Goal: Task Accomplishment & Management: Use online tool/utility

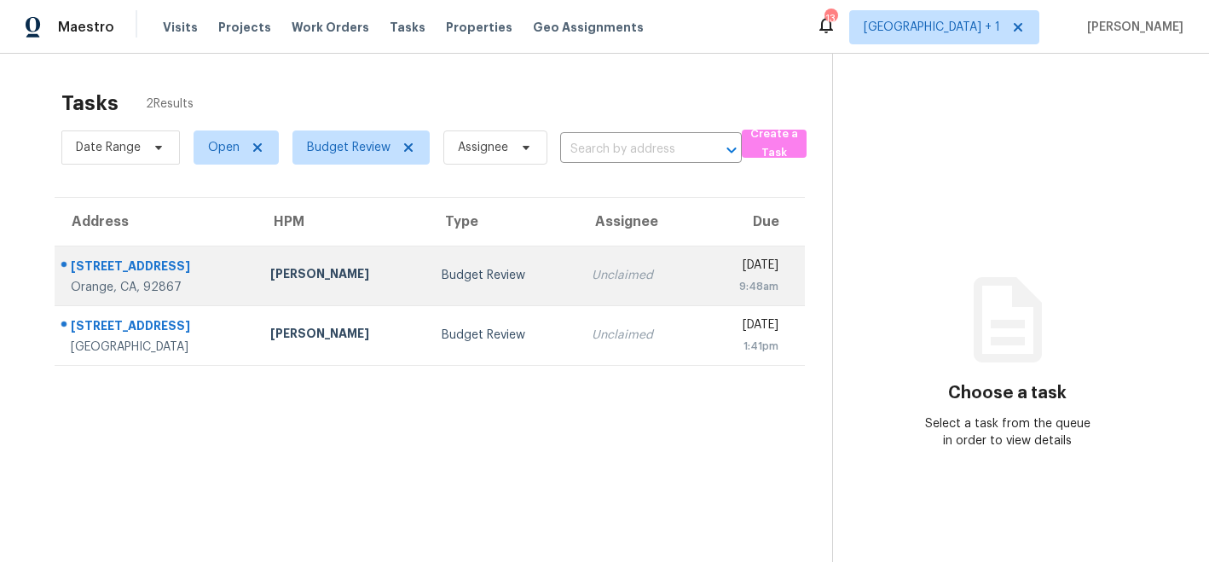
click at [369, 286] on td "[PERSON_NAME]" at bounding box center [342, 276] width 171 height 60
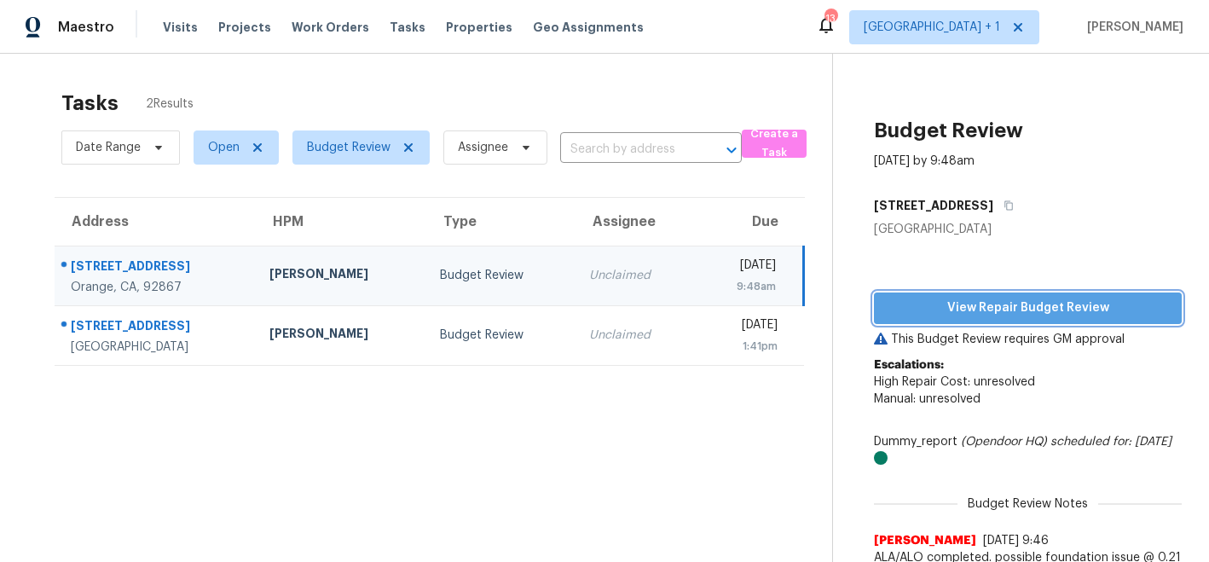
click at [1002, 308] on span "View Repair Budget Review" at bounding box center [1028, 308] width 281 height 21
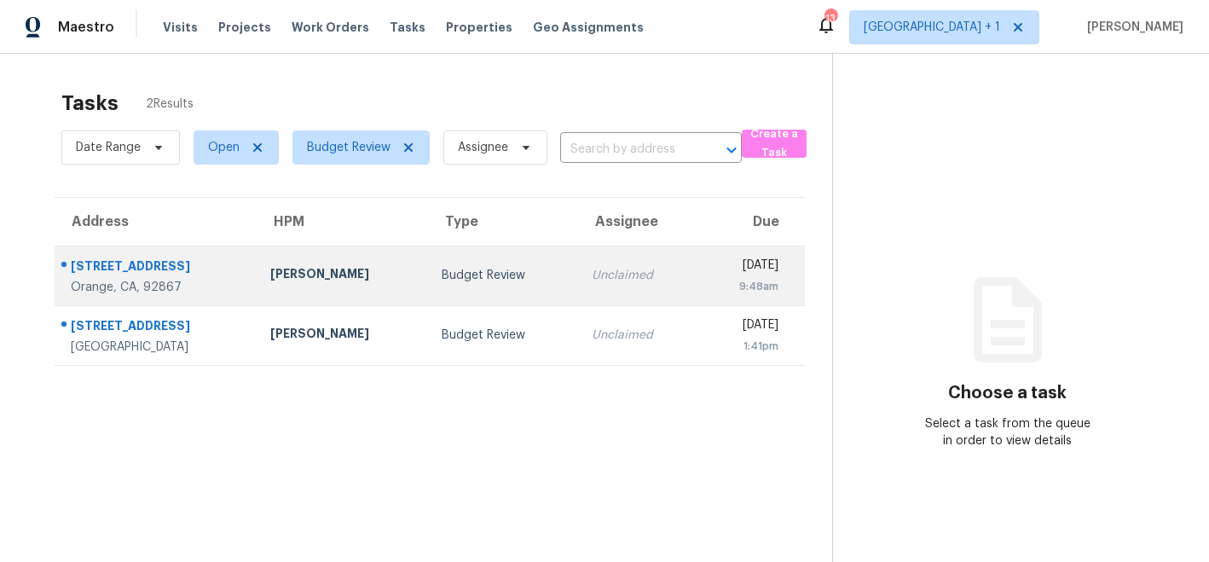
click at [385, 275] on div "[PERSON_NAME]" at bounding box center [341, 275] width 143 height 21
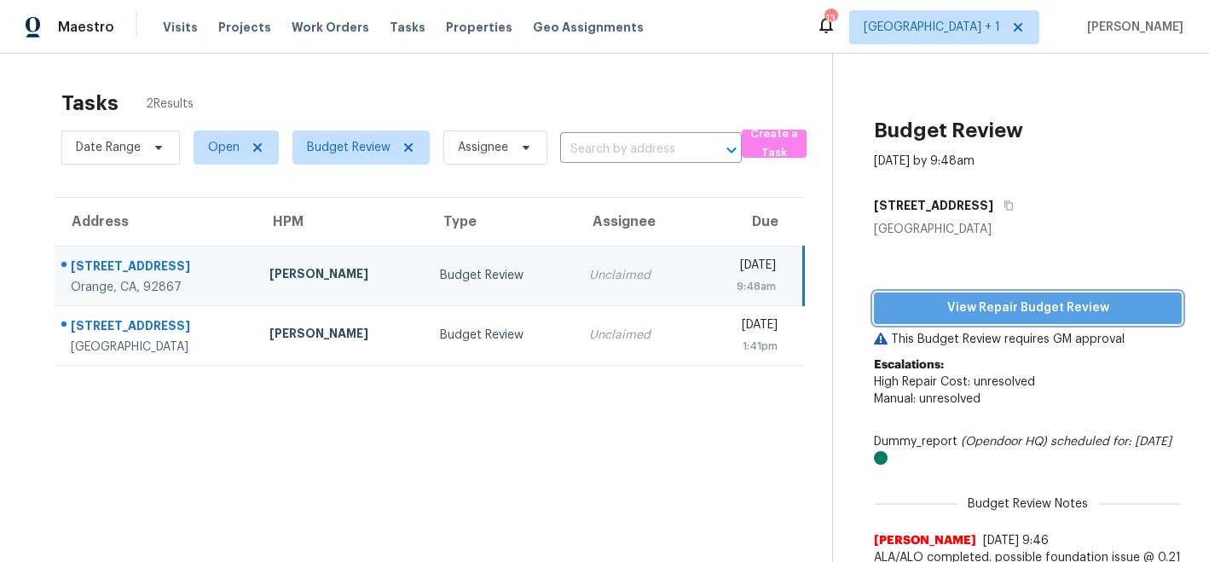
click at [941, 312] on span "View Repair Budget Review" at bounding box center [1028, 308] width 281 height 21
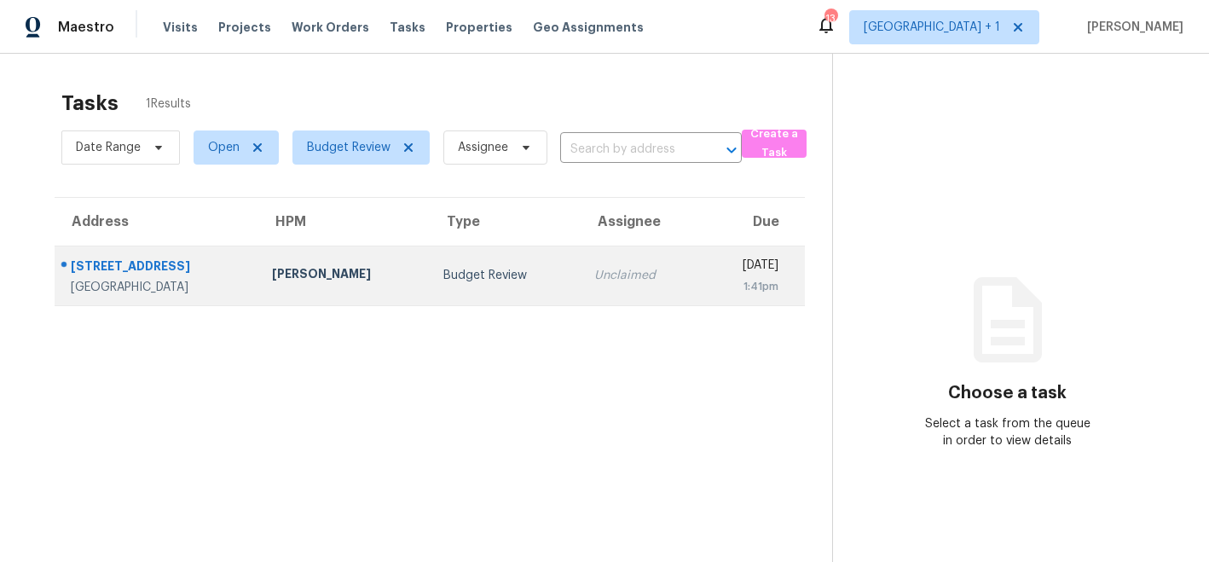
click at [284, 280] on div "[PERSON_NAME]" at bounding box center [344, 275] width 145 height 21
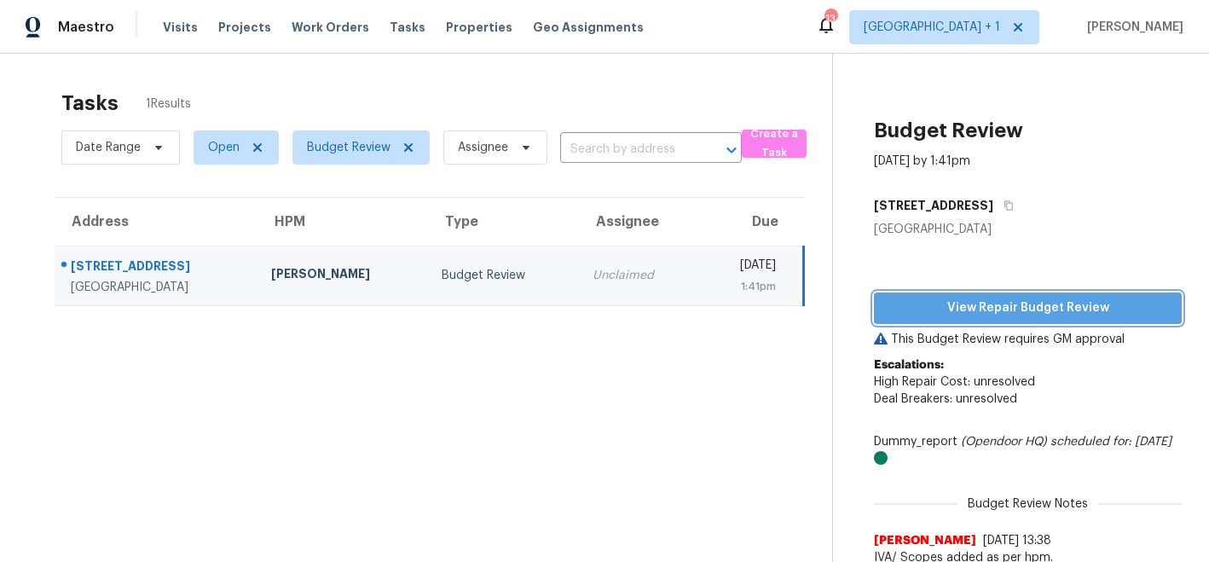
click at [980, 309] on span "View Repair Budget Review" at bounding box center [1028, 308] width 281 height 21
